Goal: Task Accomplishment & Management: Use online tool/utility

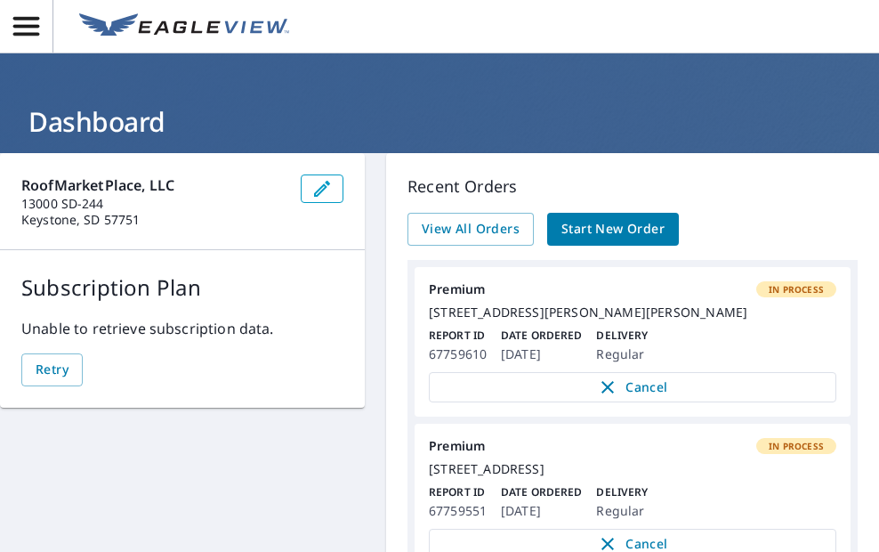
click at [28, 37] on icon "button" at bounding box center [26, 26] width 31 height 31
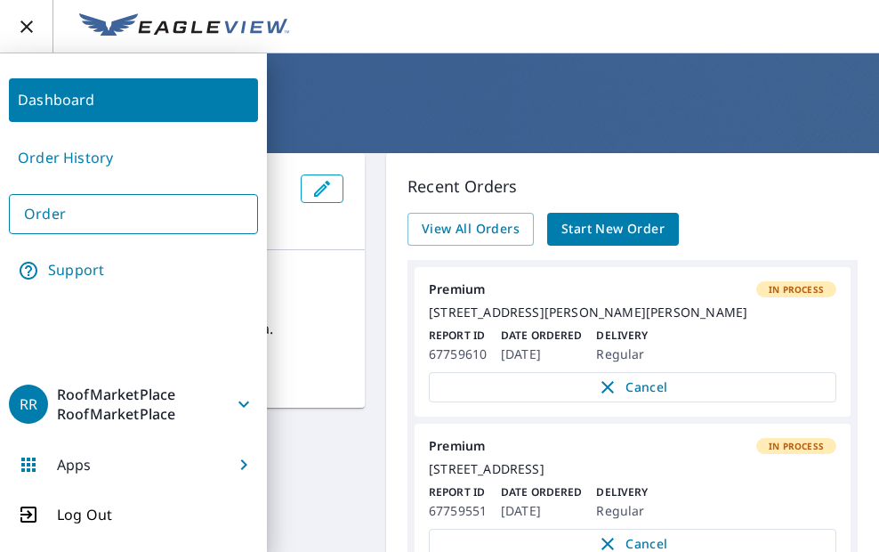
click at [103, 161] on link "Order History" at bounding box center [133, 158] width 249 height 44
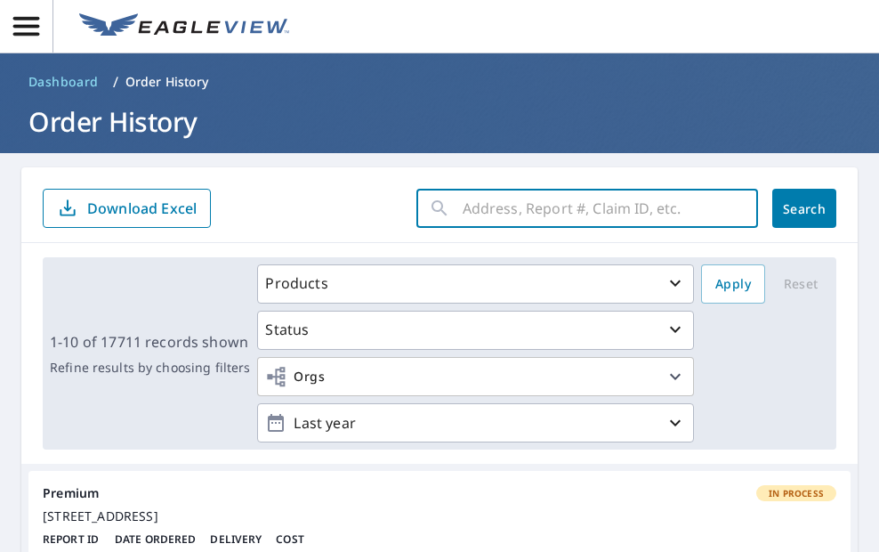
click at [602, 214] on input "text" at bounding box center [610, 208] width 295 height 50
paste input "251007-AZTWMR"
type input "251007-AZTWMR"
click at [786, 206] on span "Search" at bounding box center [804, 208] width 36 height 17
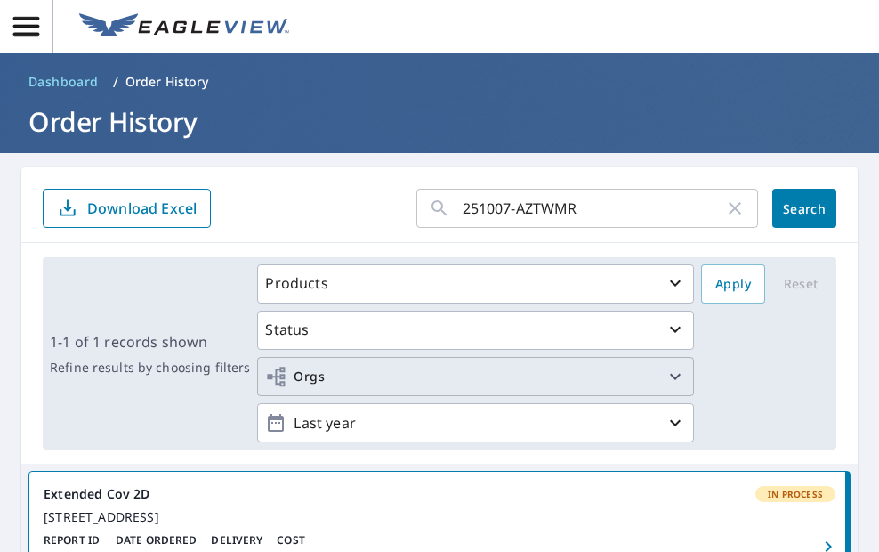
scroll to position [267, 0]
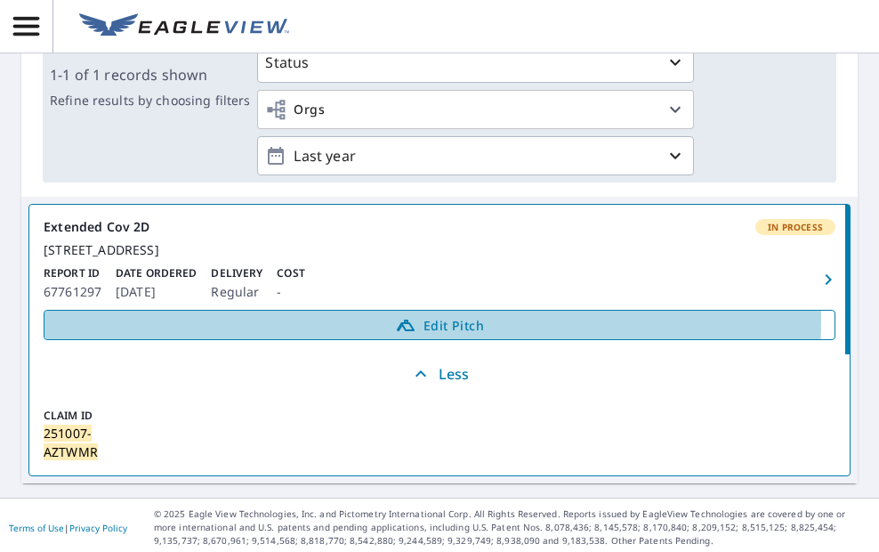
click at [366, 335] on span "Edit Pitch" at bounding box center [439, 324] width 769 height 21
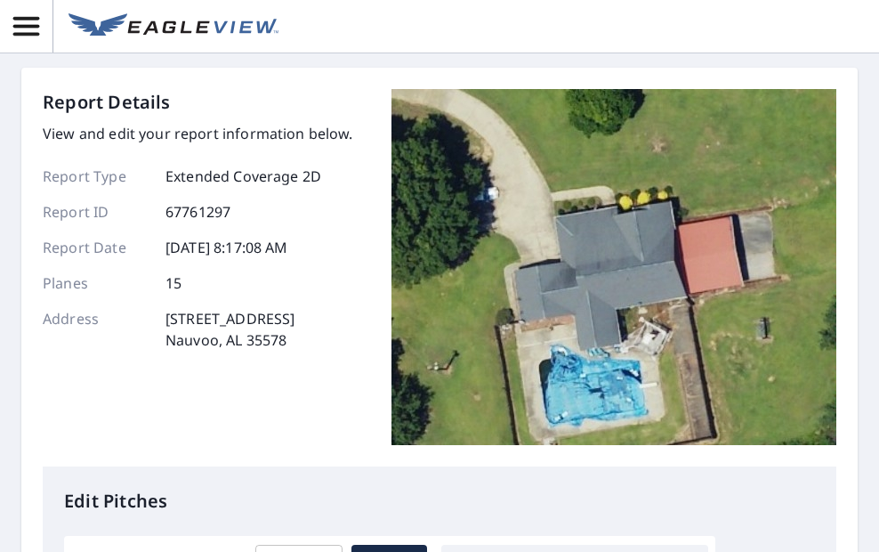
scroll to position [178, 0]
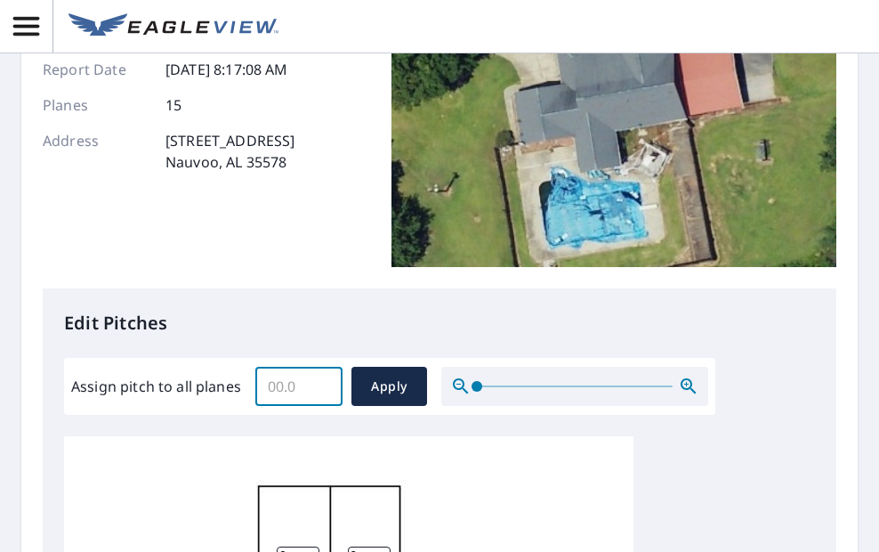
click at [271, 393] on input "Assign pitch to all planes" at bounding box center [298, 386] width 87 height 50
type input "8"
click at [367, 393] on span "Apply" at bounding box center [389, 386] width 47 height 22
type input "8"
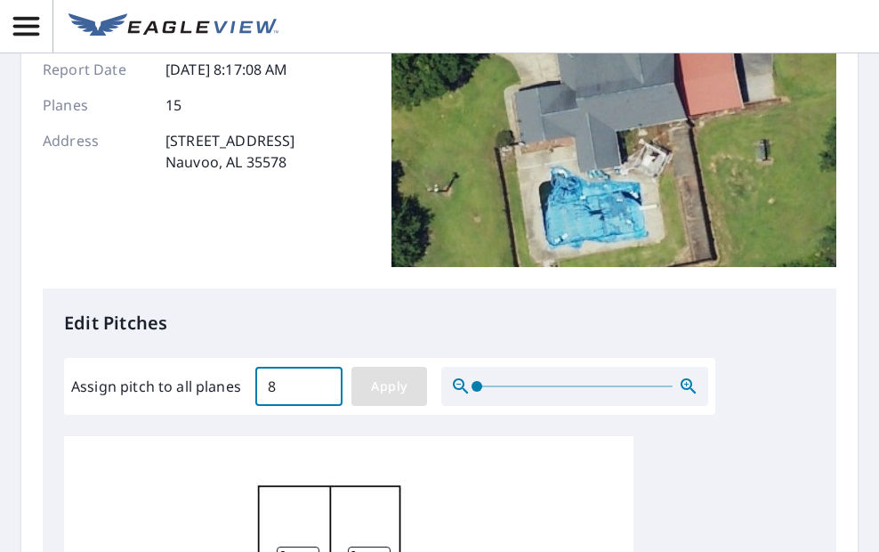
type input "8"
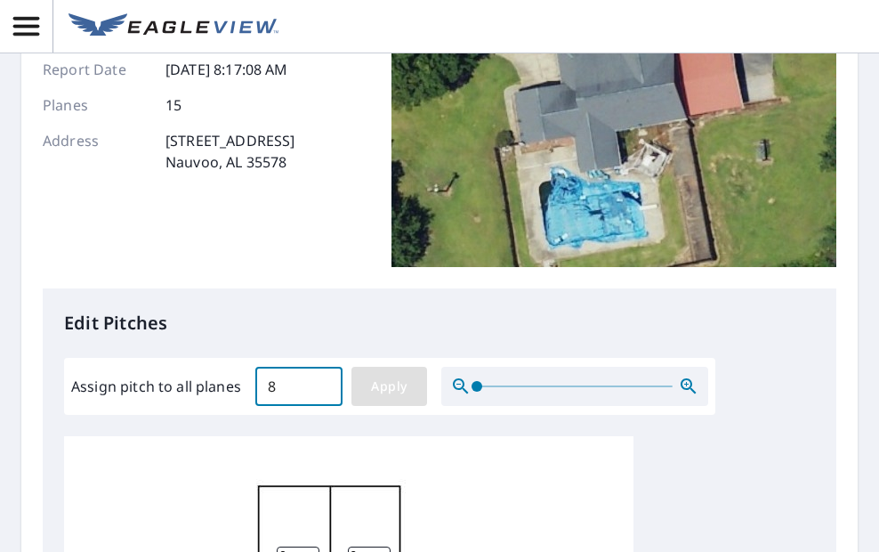
type input "8"
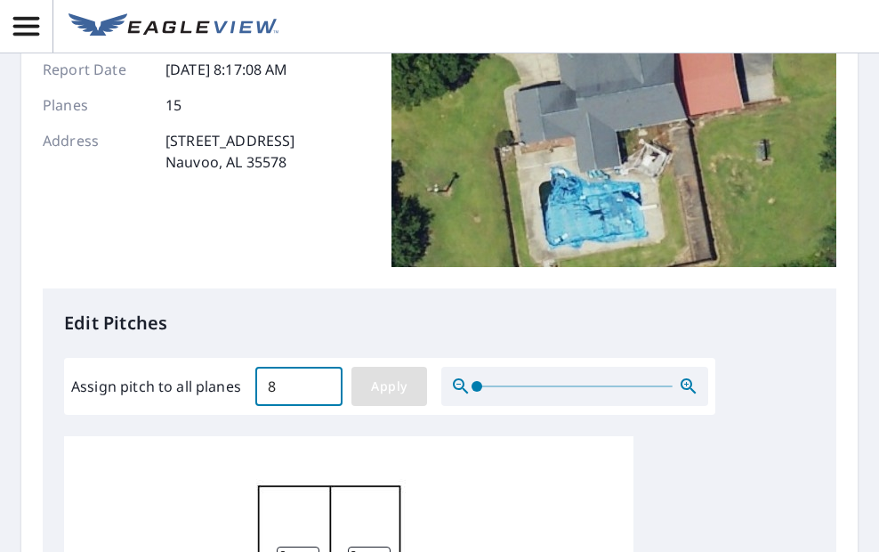
type input "8"
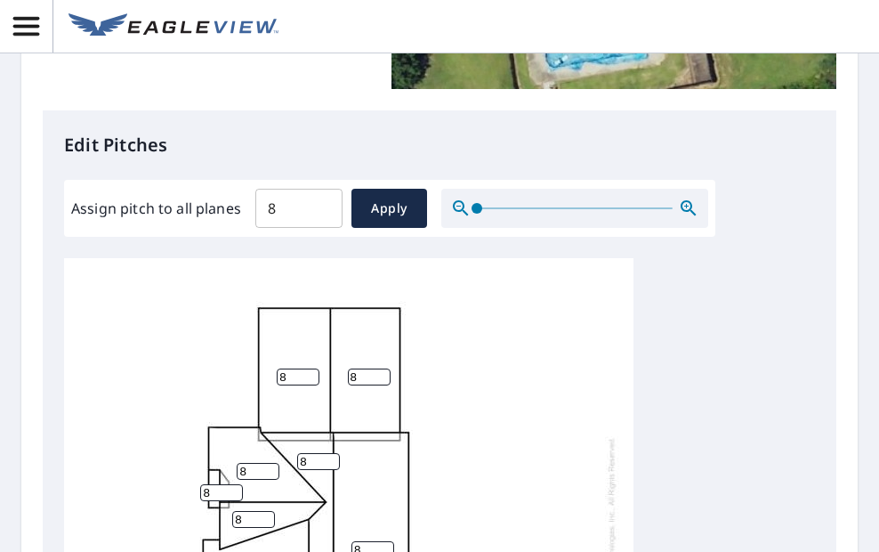
scroll to position [20, 0]
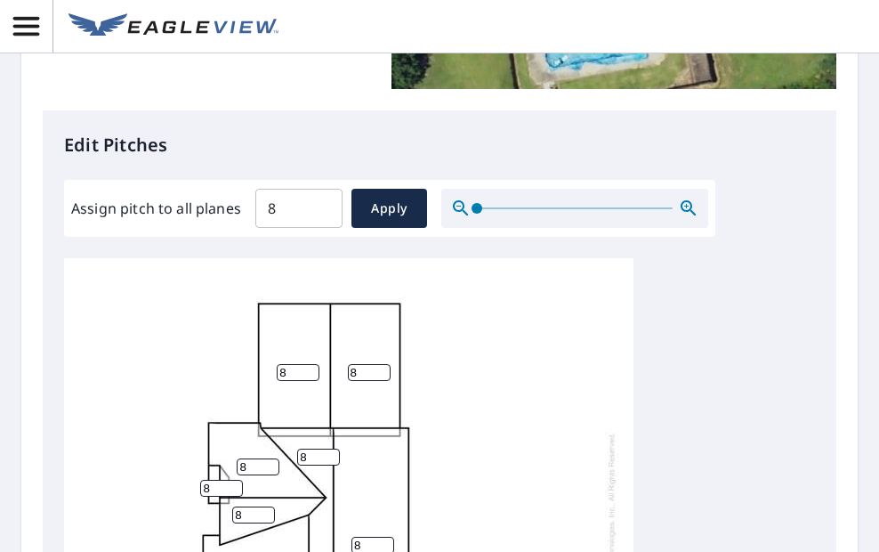
drag, startPoint x: 289, startPoint y: 357, endPoint x: 254, endPoint y: 358, distance: 34.7
click at [268, 355] on div "8 8 8 8 8 8 8 8 8 8 8 8 8 8 8" at bounding box center [348, 533] width 569 height 559
type input "3"
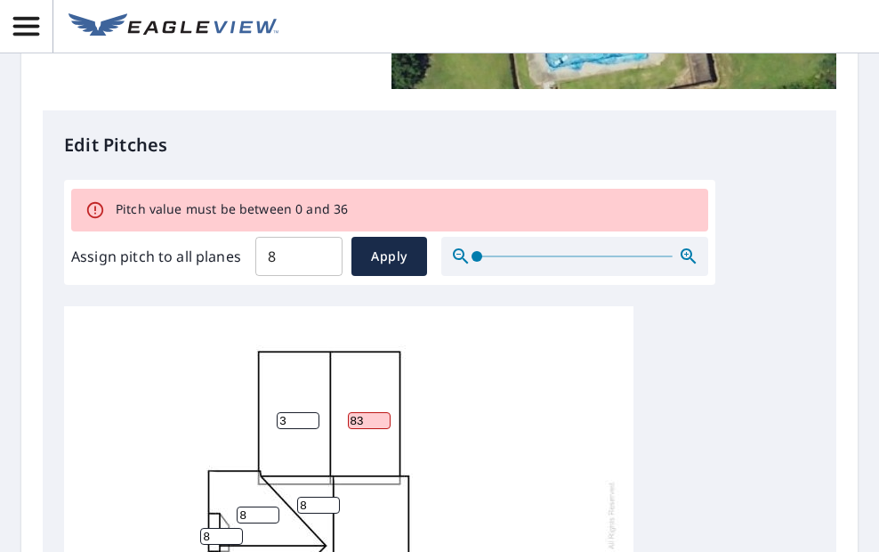
drag, startPoint x: 361, startPoint y: 354, endPoint x: 349, endPoint y: 355, distance: 12.5
click at [359, 412] on input "83" at bounding box center [369, 420] width 43 height 17
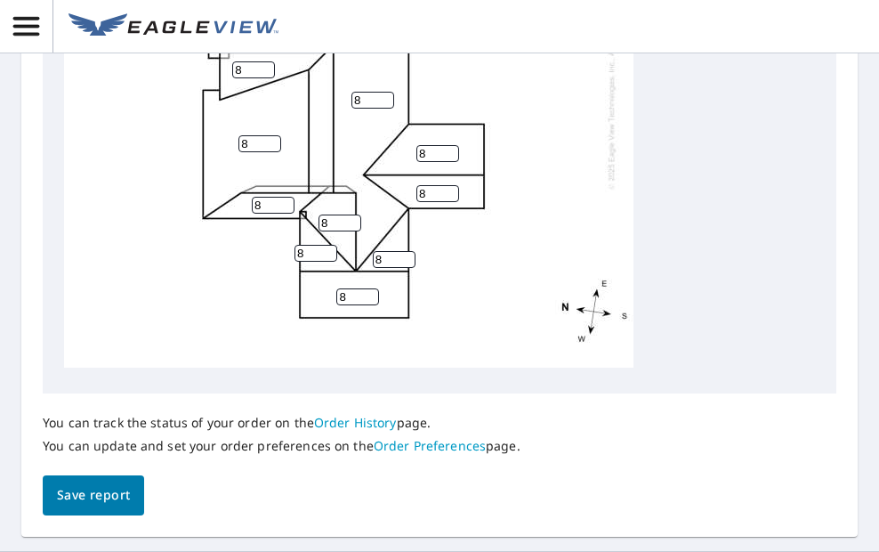
scroll to position [859, 0]
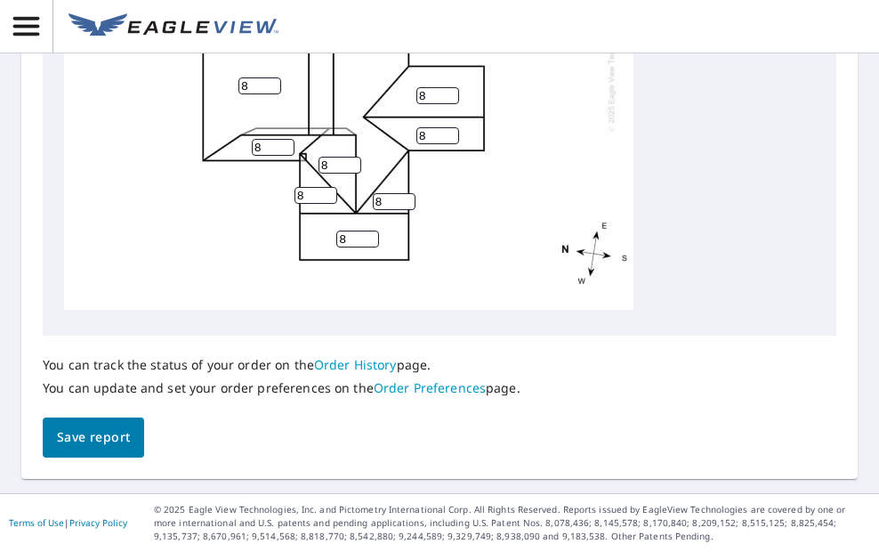
type input "3"
click at [126, 432] on span "Save report" at bounding box center [93, 437] width 73 height 22
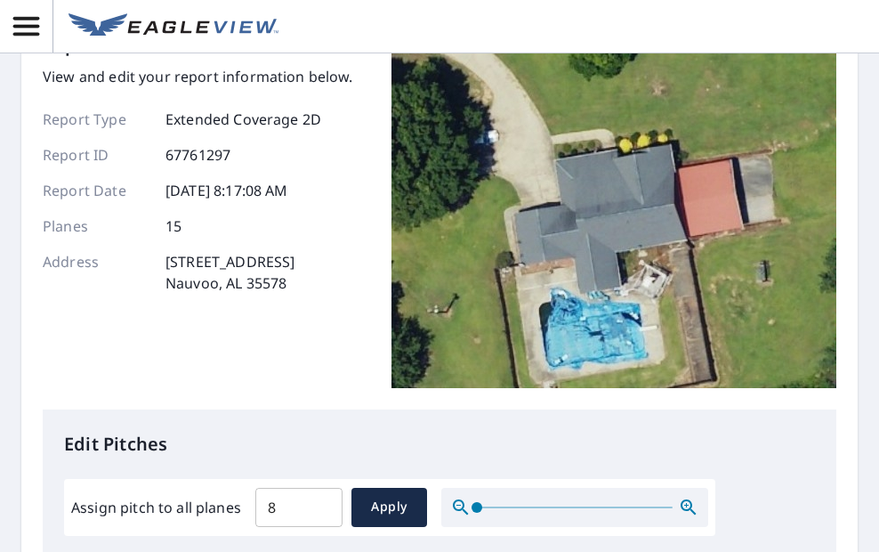
scroll to position [0, 0]
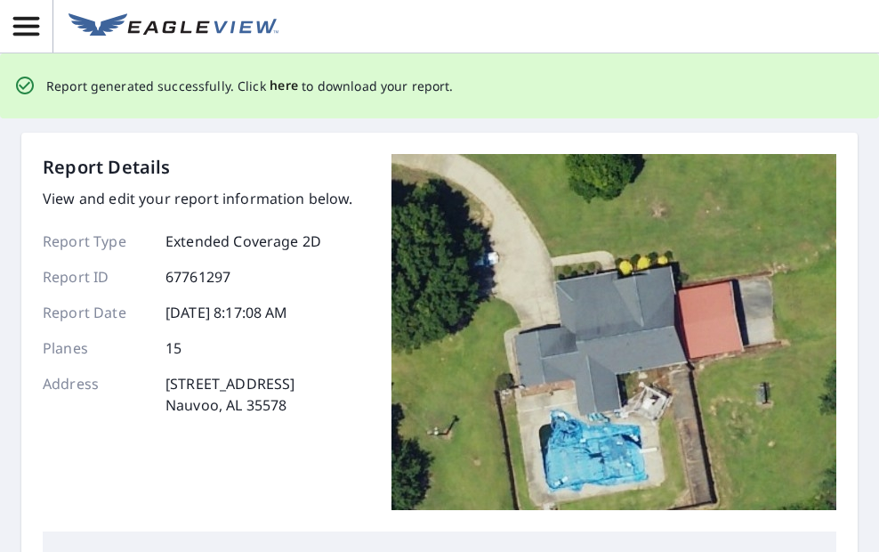
click at [278, 82] on span "here" at bounding box center [284, 86] width 29 height 22
click at [270, 87] on span "here" at bounding box center [284, 86] width 29 height 22
